Goal: Information Seeking & Learning: Learn about a topic

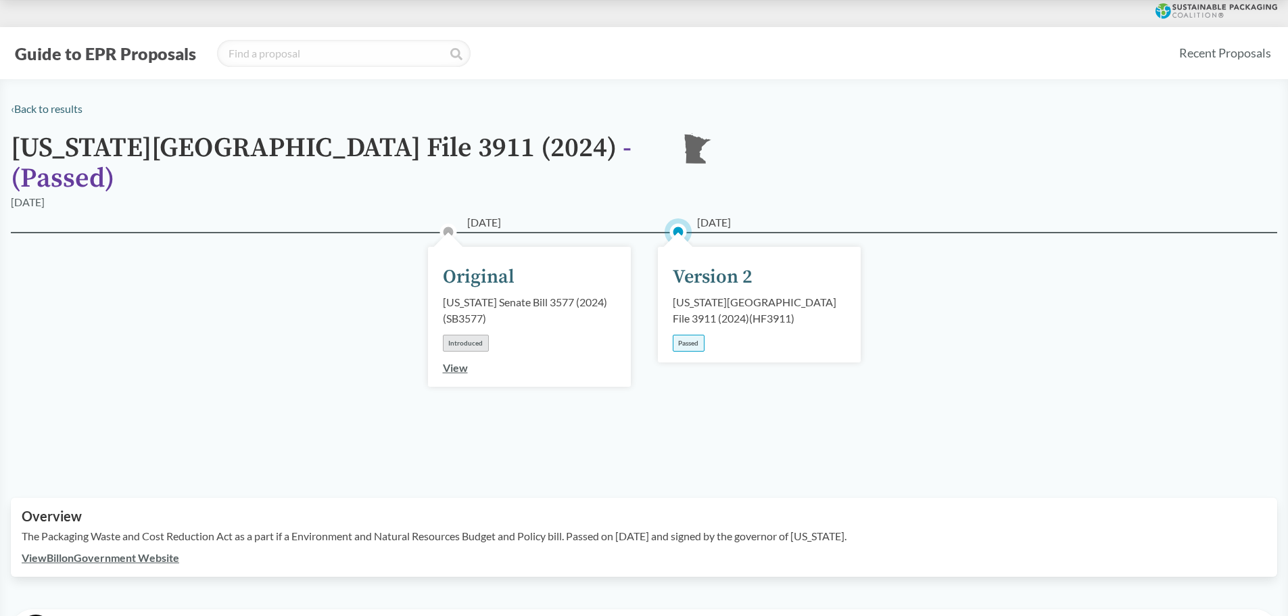
click at [139, 49] on button "Guide to EPR Proposals" at bounding box center [105, 54] width 189 height 22
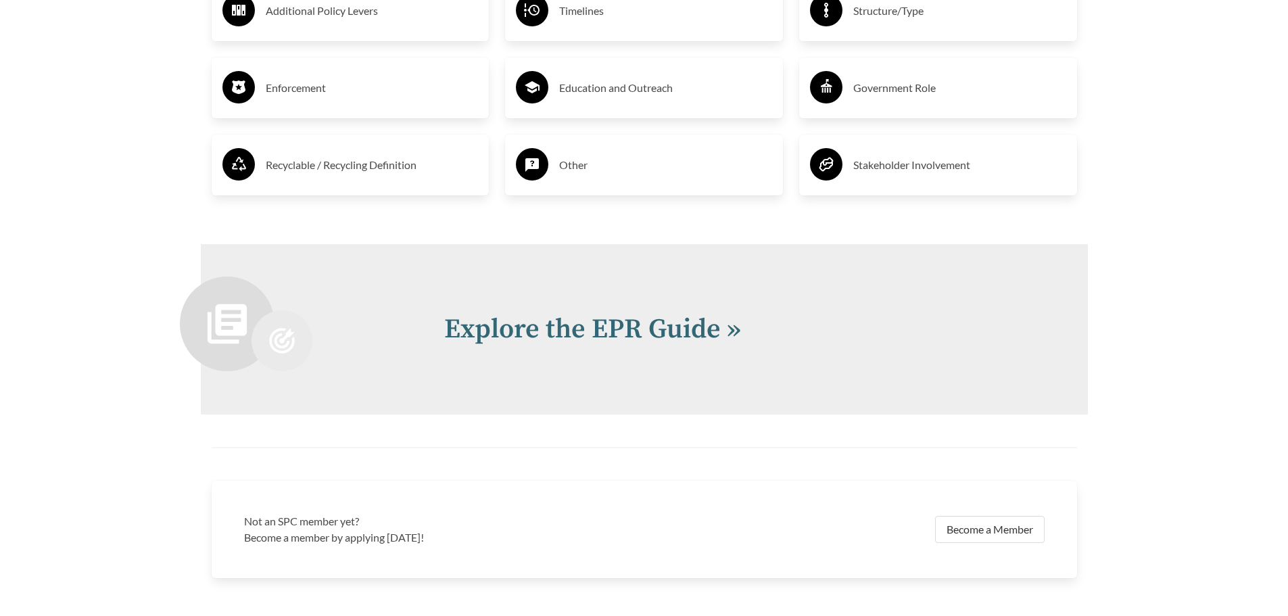
scroll to position [2908, 0]
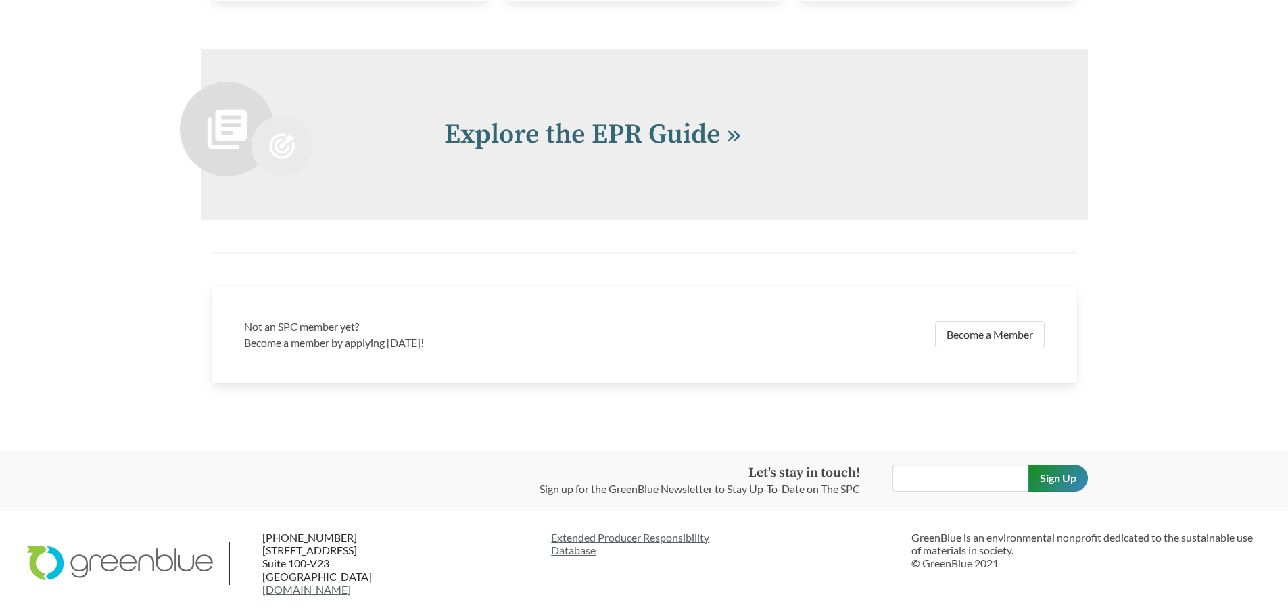
click at [492, 220] on div "Explore the EPR Guide »" at bounding box center [644, 134] width 887 height 170
click at [502, 151] on link "Explore the EPR Guide »" at bounding box center [592, 135] width 297 height 34
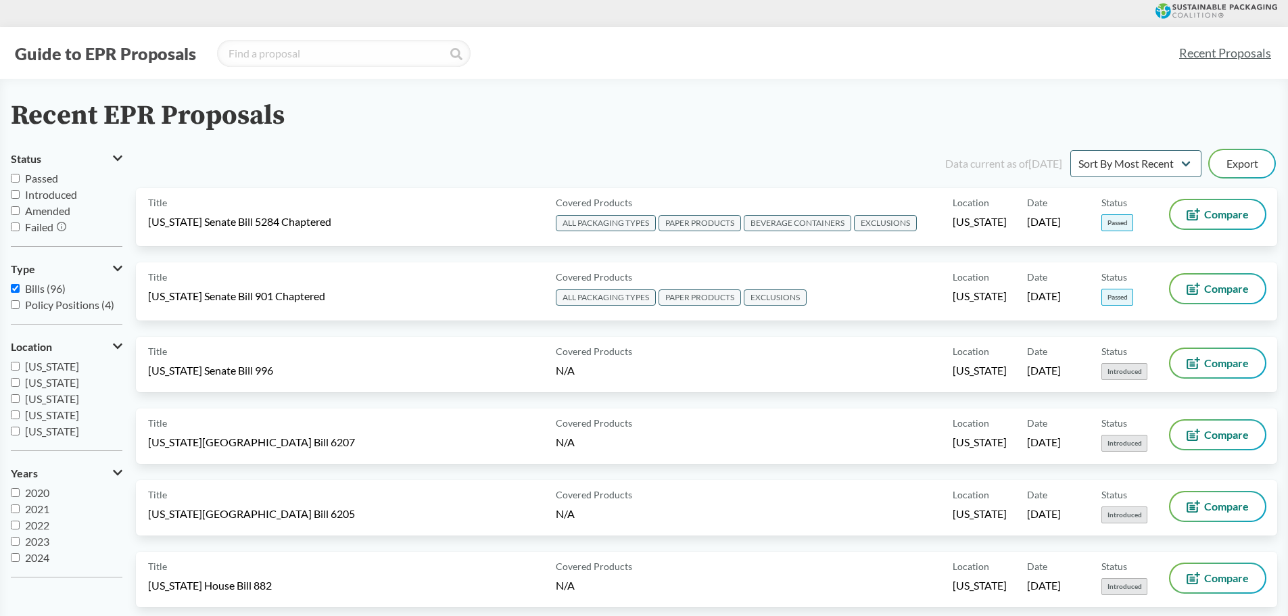
click at [60, 177] on label "Passed" at bounding box center [67, 178] width 112 height 16
click at [20, 177] on input "Passed" at bounding box center [15, 178] width 9 height 9
checkbox input "true"
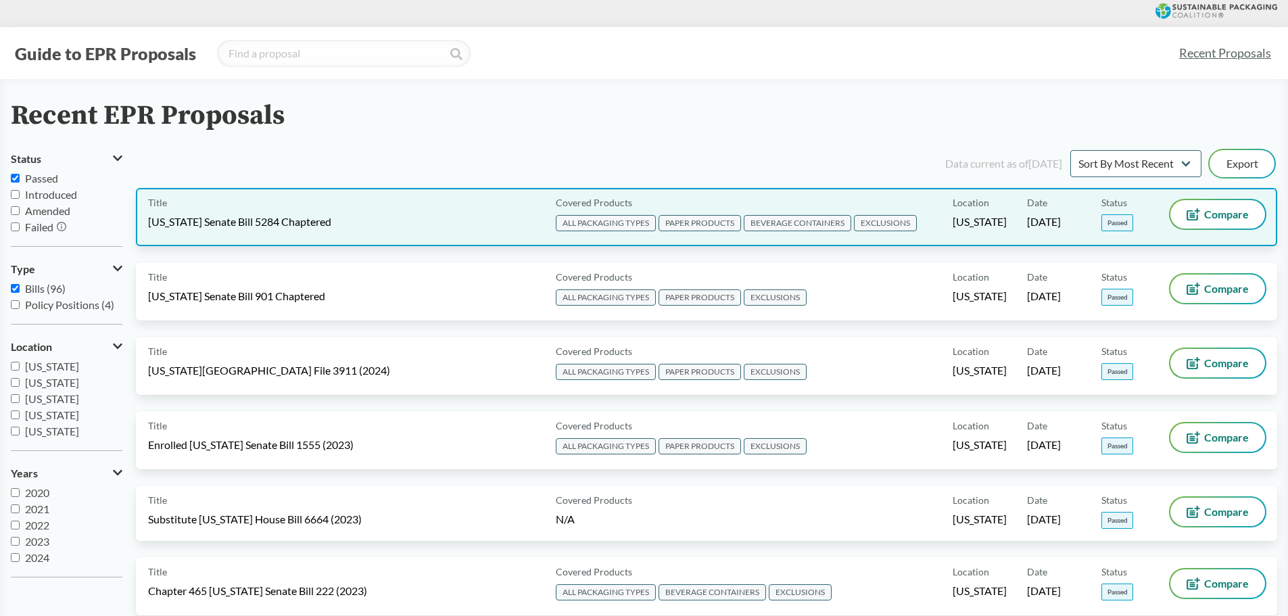
click at [286, 224] on span "[US_STATE] Senate Bill 5284 Chaptered" at bounding box center [239, 221] width 183 height 15
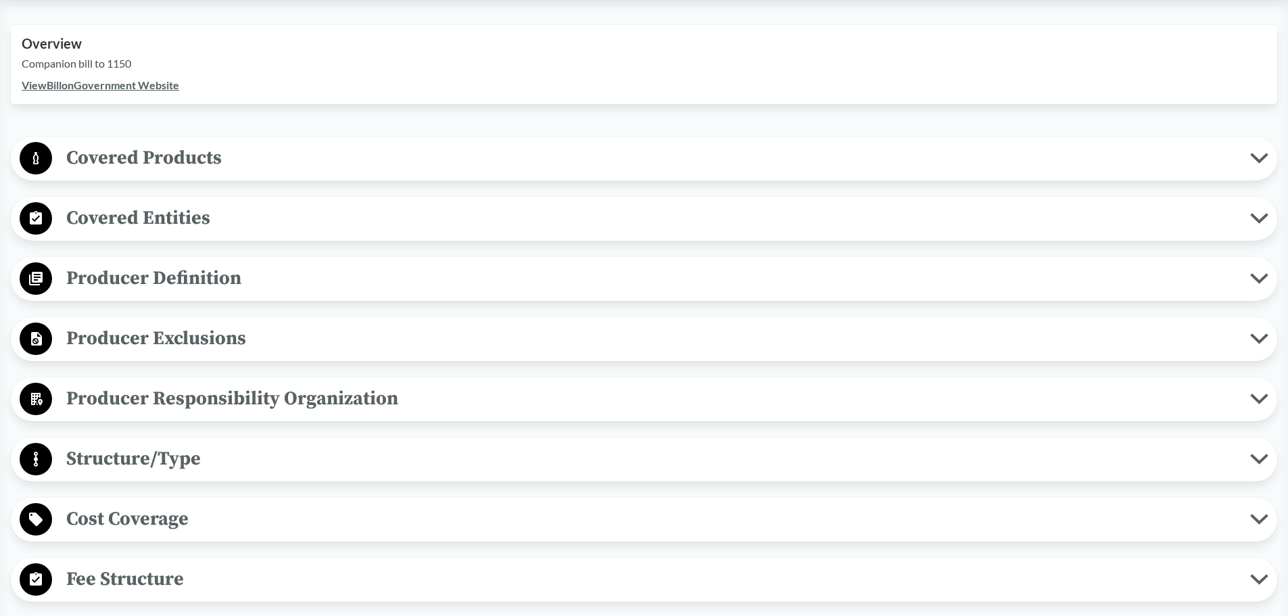
scroll to position [473, 0]
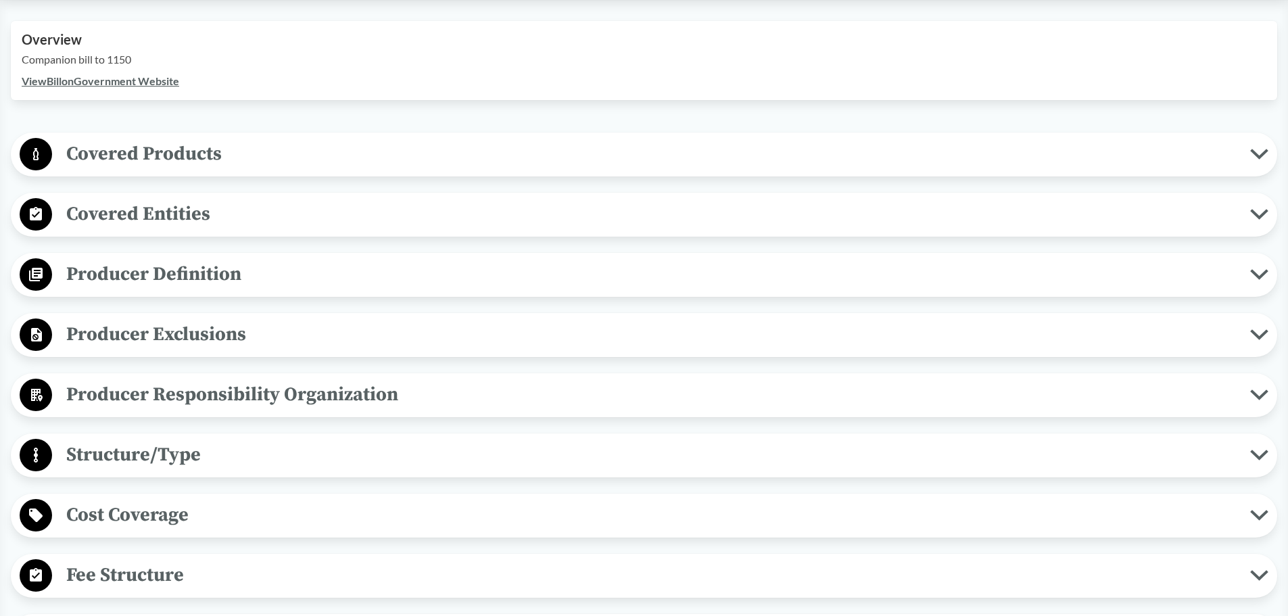
click at [174, 155] on span "Covered Products" at bounding box center [651, 154] width 1198 height 30
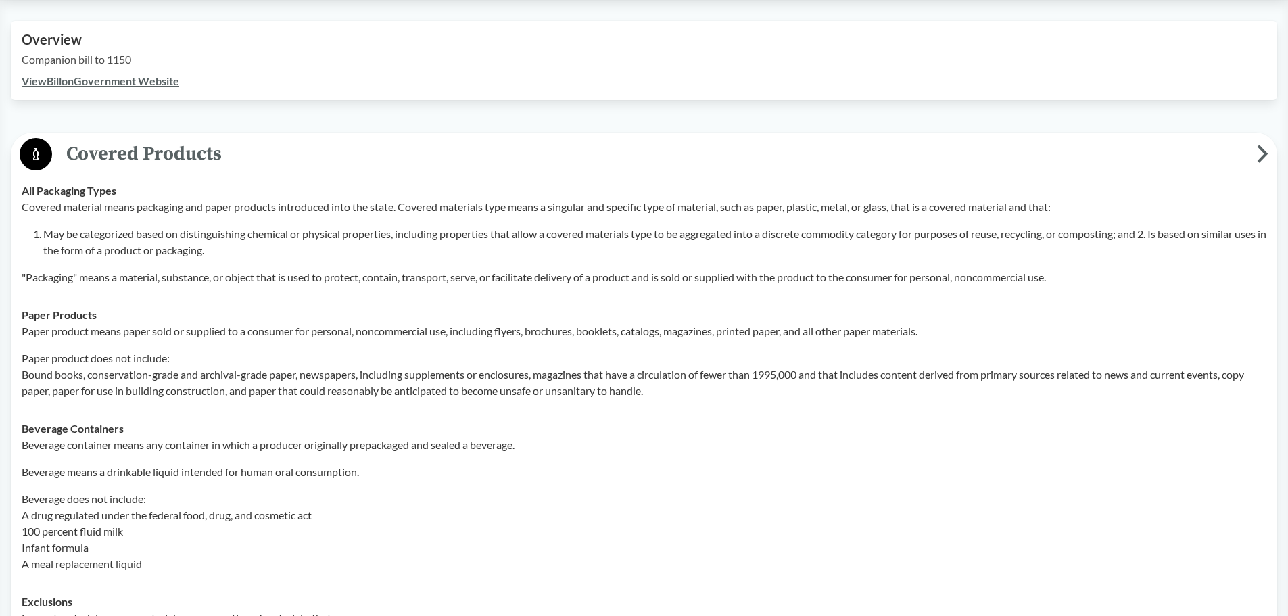
click at [170, 156] on span "Covered Products" at bounding box center [654, 154] width 1205 height 30
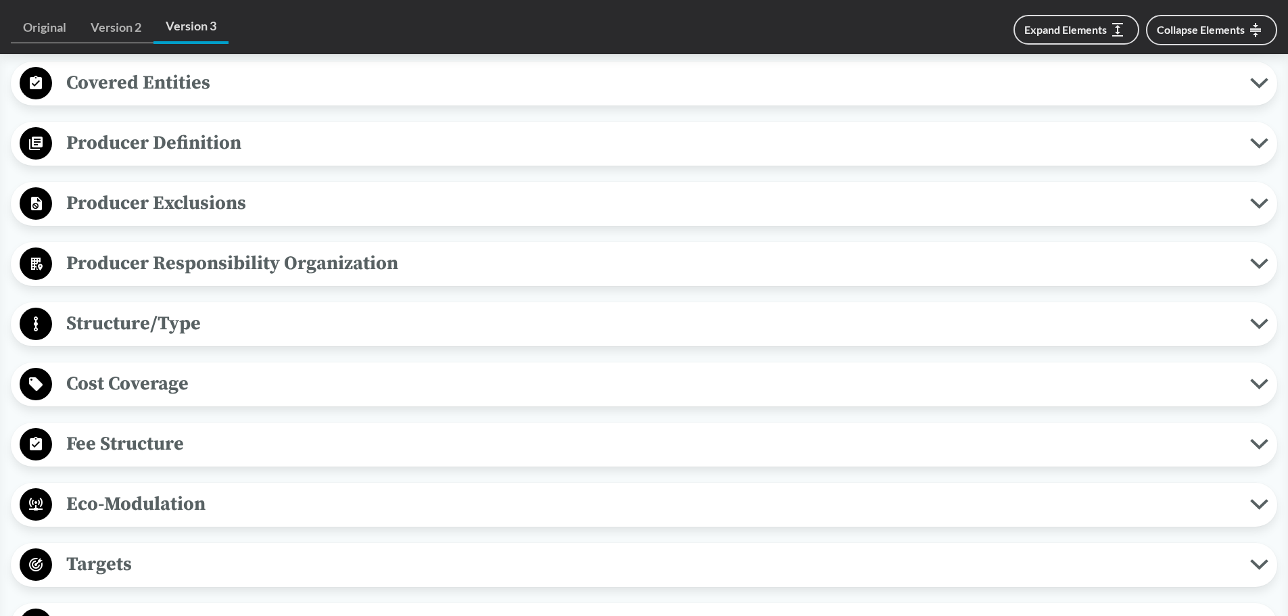
scroll to position [609, 0]
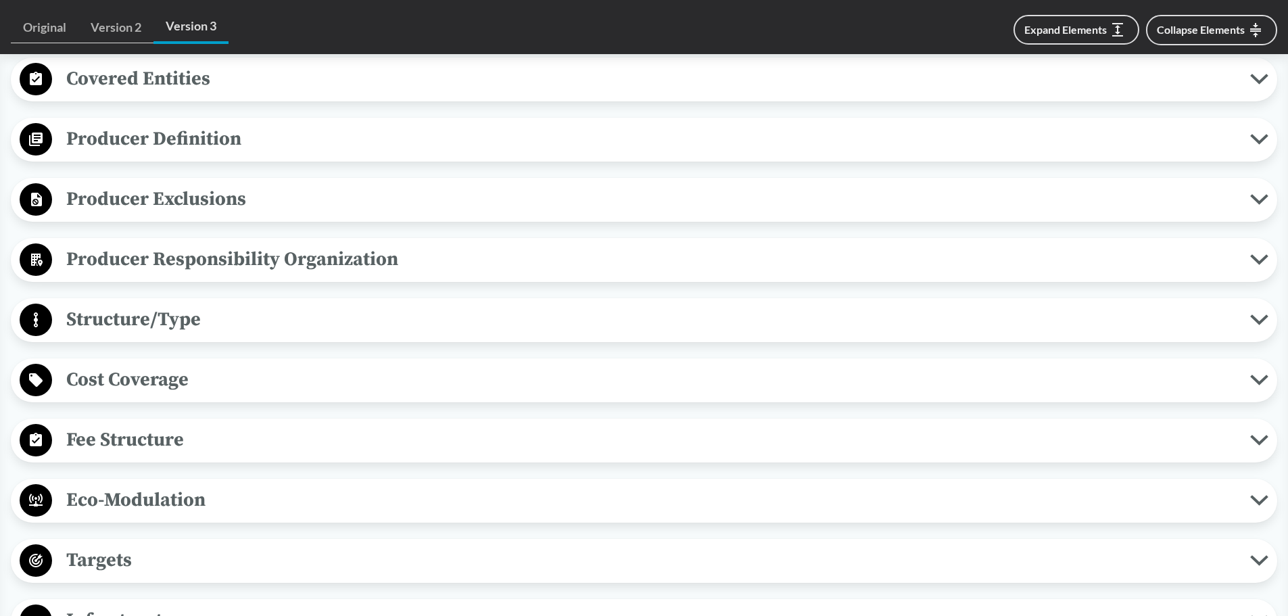
click at [180, 135] on span "Producer Definition" at bounding box center [651, 139] width 1198 height 30
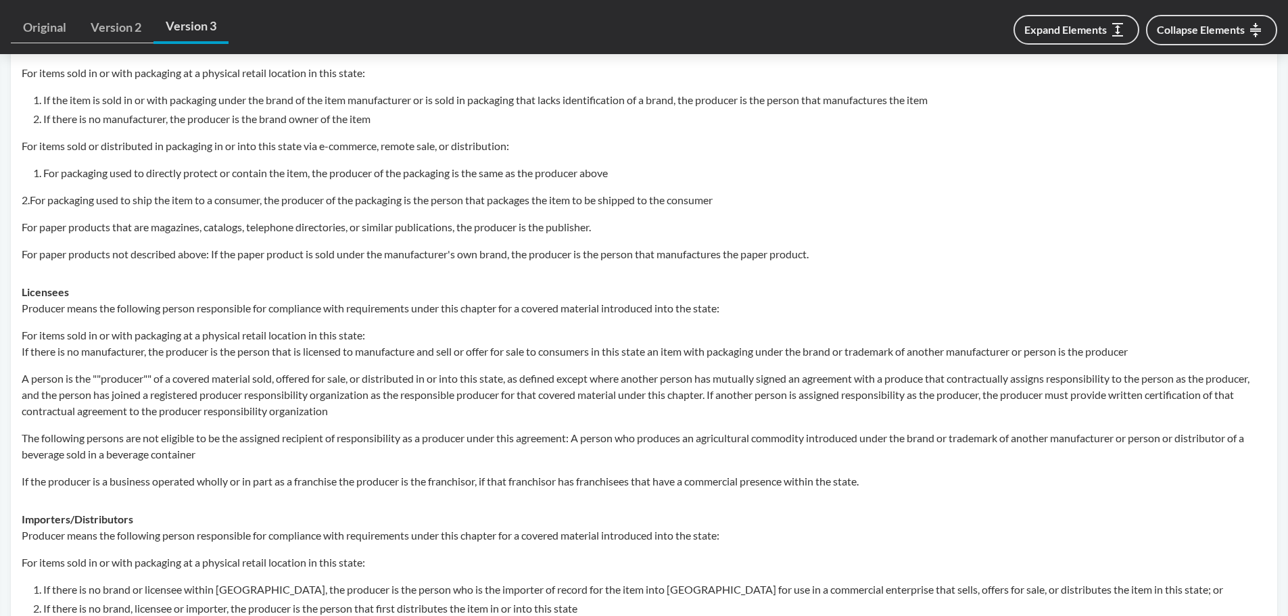
scroll to position [879, 0]
